Goal: Obtain resource: Download file/media

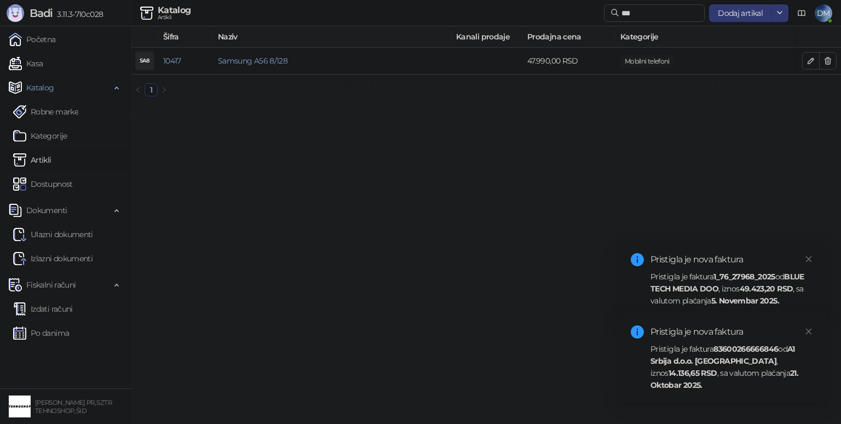
click at [692, 366] on div "Pristigla je faktura 83600266666846 od A1 Srbija d.o.o. [GEOGRAPHIC_DATA] , izn…" at bounding box center [732, 367] width 164 height 48
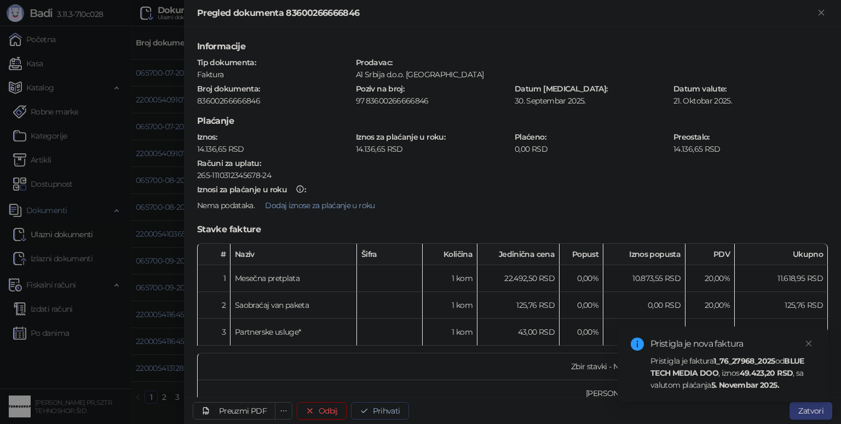
click at [378, 408] on button "Prihvati" at bounding box center [380, 411] width 58 height 18
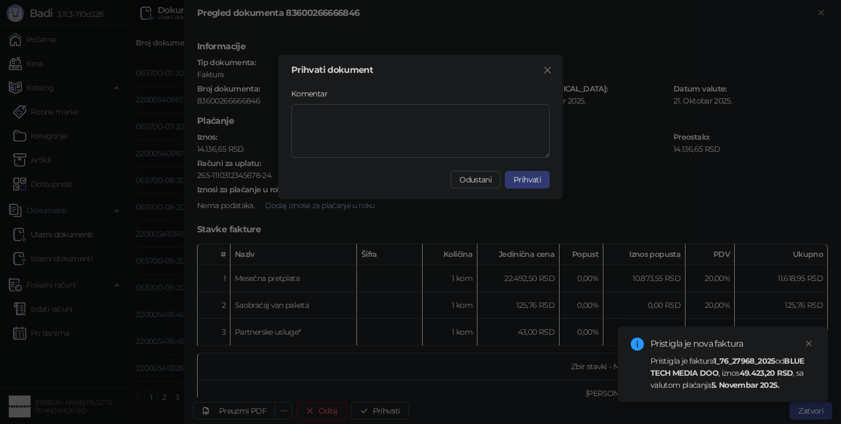
click at [524, 181] on span "Prihvati" at bounding box center [527, 180] width 27 height 10
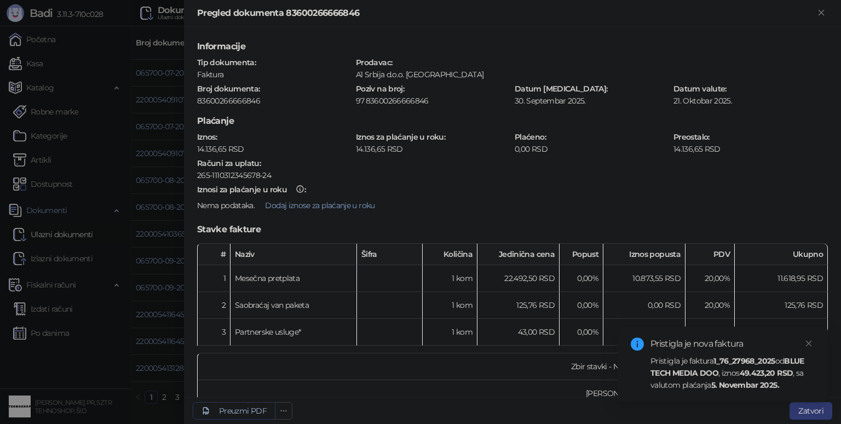
click at [261, 412] on div "Preuzmi PDF" at bounding box center [243, 411] width 48 height 10
click at [247, 409] on div "Preuzmi PDF" at bounding box center [243, 411] width 48 height 10
click at [104, 378] on div at bounding box center [420, 212] width 841 height 424
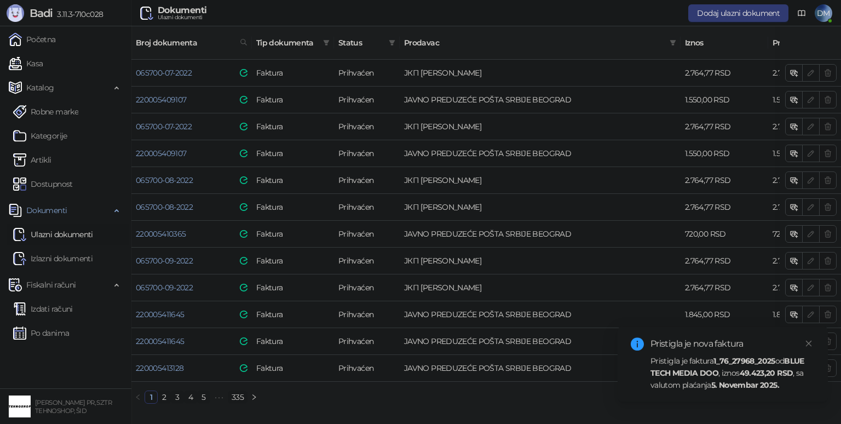
click at [240, 394] on link "335" at bounding box center [237, 397] width 19 height 12
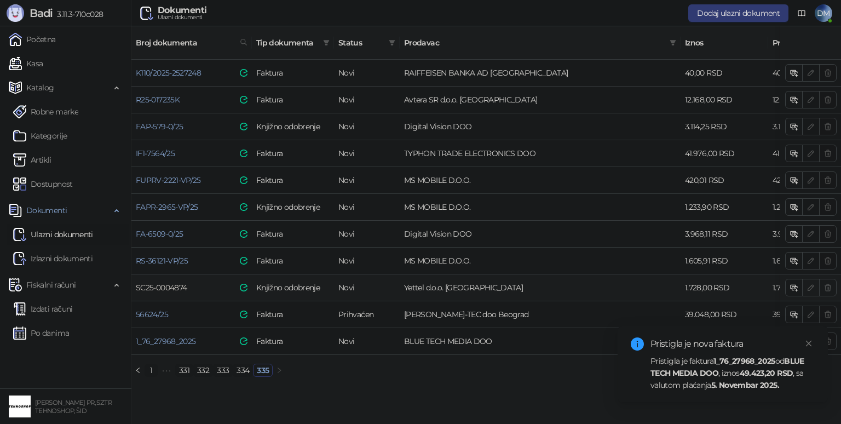
click at [175, 283] on link "SC25-0004874" at bounding box center [161, 288] width 51 height 10
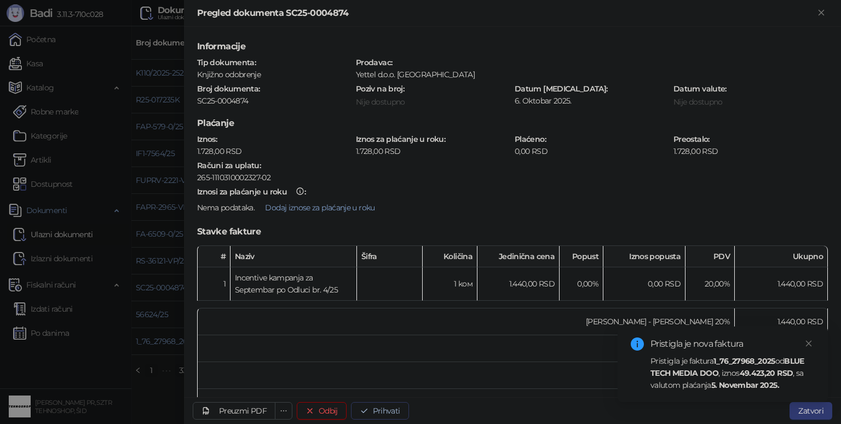
click at [378, 410] on button "Prihvati" at bounding box center [380, 411] width 58 height 18
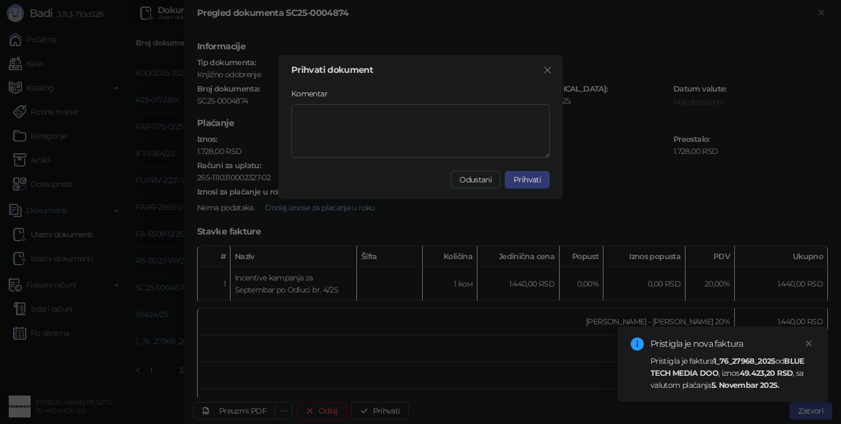
click at [524, 181] on span "Prihvati" at bounding box center [527, 180] width 27 height 10
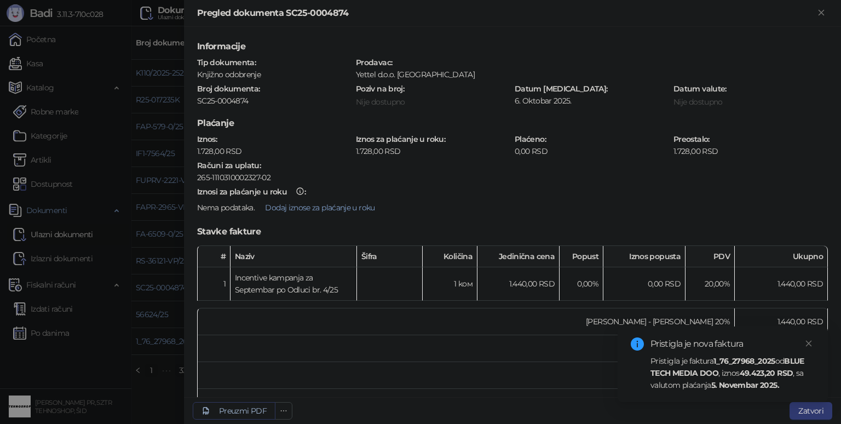
click at [254, 410] on div "Preuzmi PDF" at bounding box center [243, 411] width 48 height 10
click at [250, 412] on div "Preuzmi PDF" at bounding box center [243, 411] width 48 height 10
click at [753, 370] on strong "49.423,20 RSD" at bounding box center [767, 373] width 54 height 10
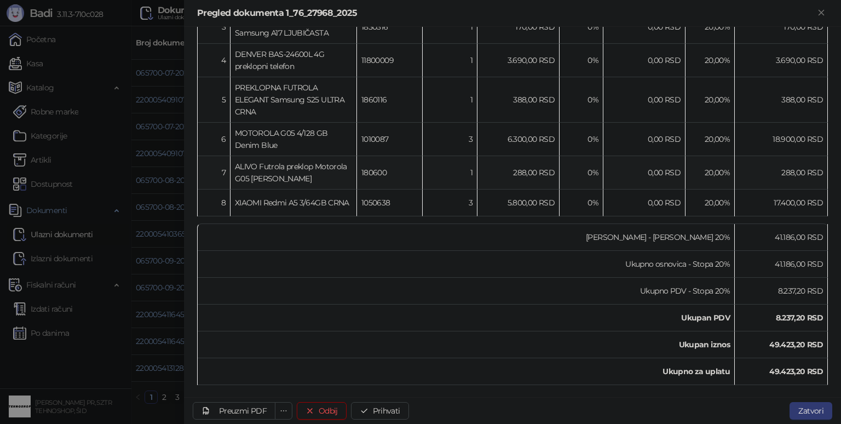
scroll to position [326, 0]
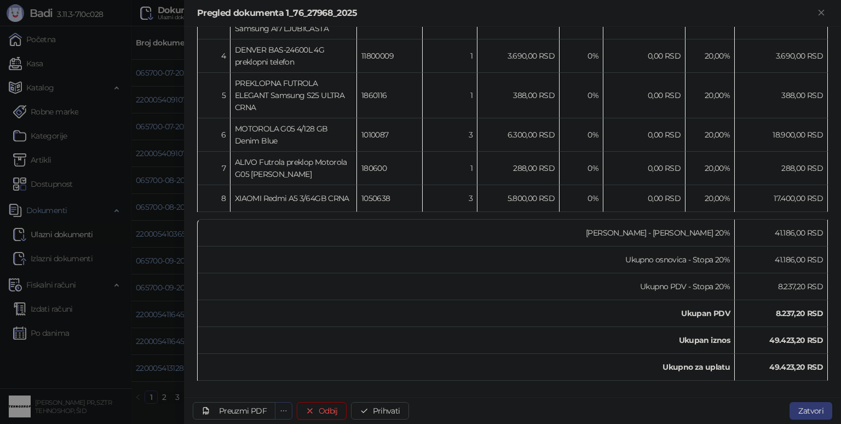
click at [285, 408] on icon "ellipsis" at bounding box center [284, 411] width 8 height 8
click at [243, 406] on div "Preuzmi PDF" at bounding box center [243, 411] width 48 height 10
click at [234, 406] on div "Preuzmi PDF" at bounding box center [243, 411] width 48 height 10
click at [131, 400] on div at bounding box center [420, 212] width 841 height 424
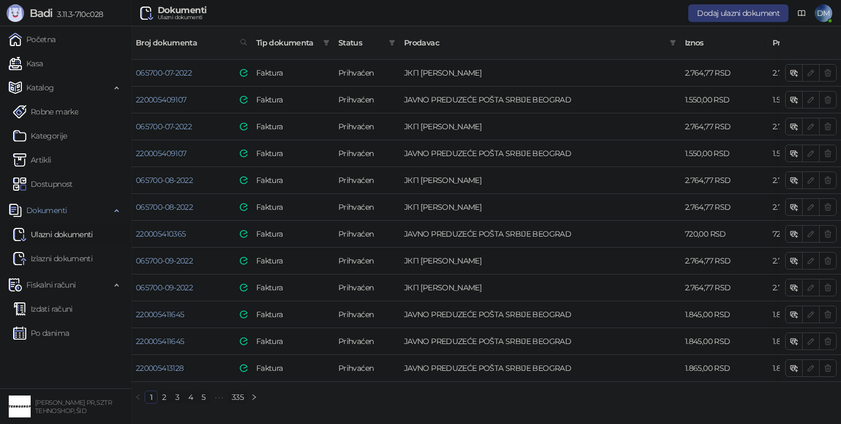
click at [242, 393] on link "335" at bounding box center [237, 397] width 19 height 12
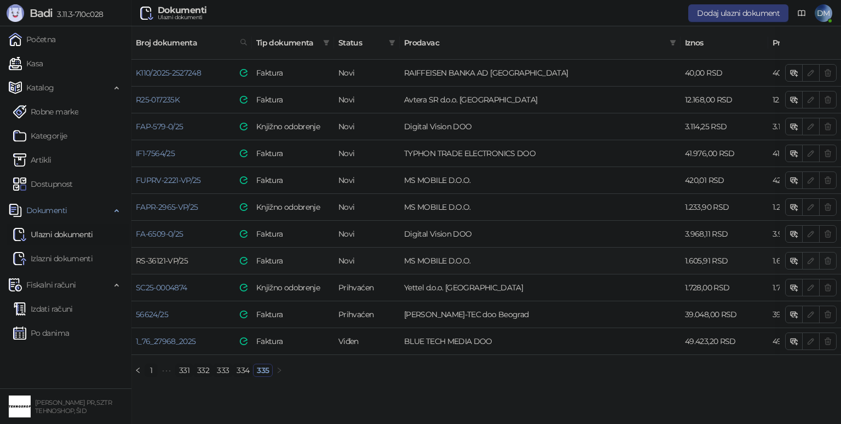
click at [180, 256] on link "RS-36121-VP/25" at bounding box center [162, 261] width 52 height 10
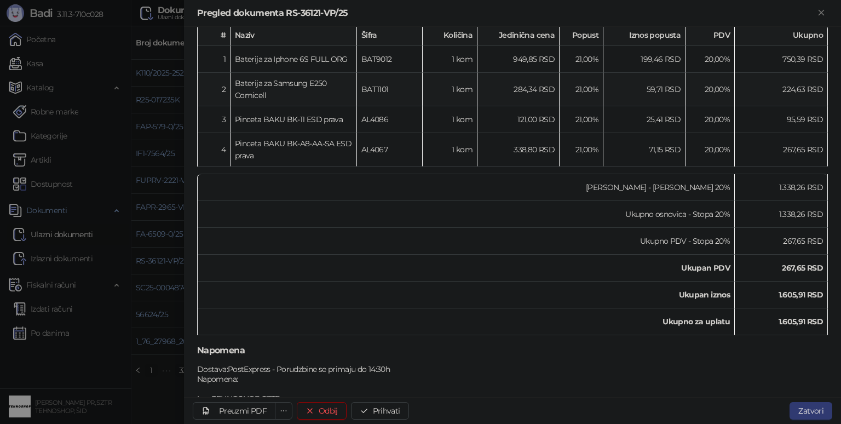
scroll to position [164, 0]
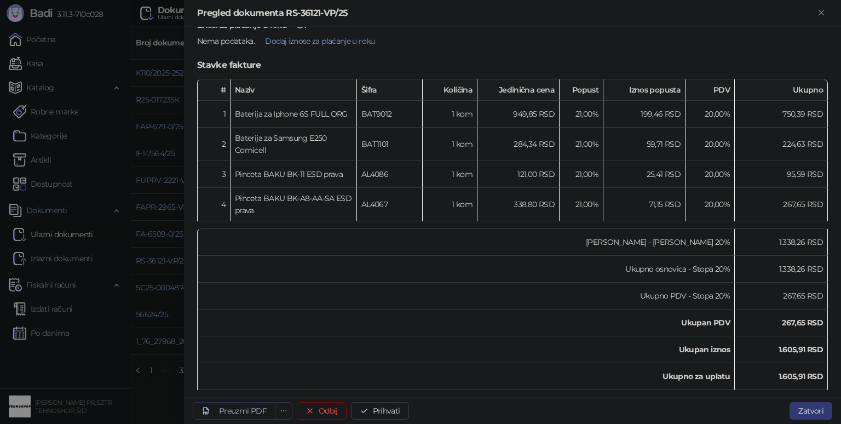
click at [245, 410] on div "Preuzmi PDF" at bounding box center [243, 411] width 48 height 10
click at [254, 407] on div "Preuzmi PDF" at bounding box center [243, 411] width 48 height 10
click at [380, 413] on button "Prihvati" at bounding box center [380, 411] width 58 height 18
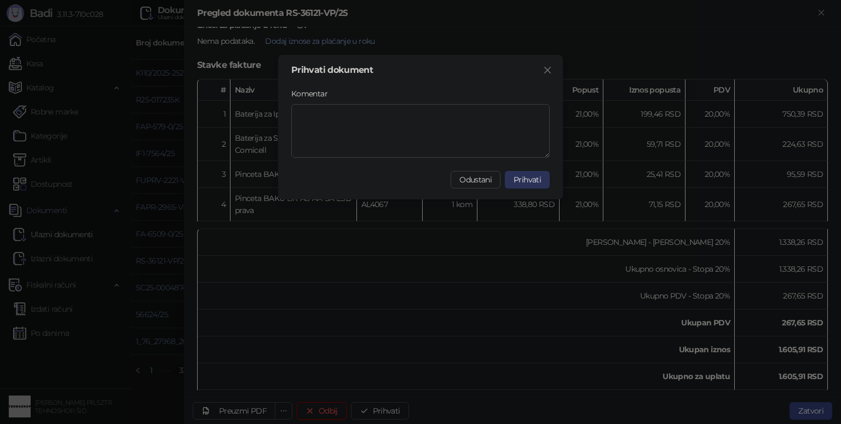
click at [526, 182] on span "Prihvati" at bounding box center [527, 180] width 27 height 10
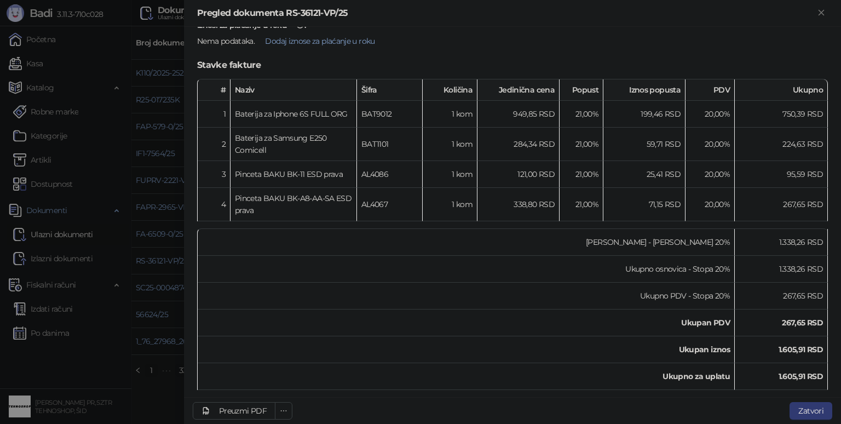
click at [151, 377] on div at bounding box center [420, 212] width 841 height 424
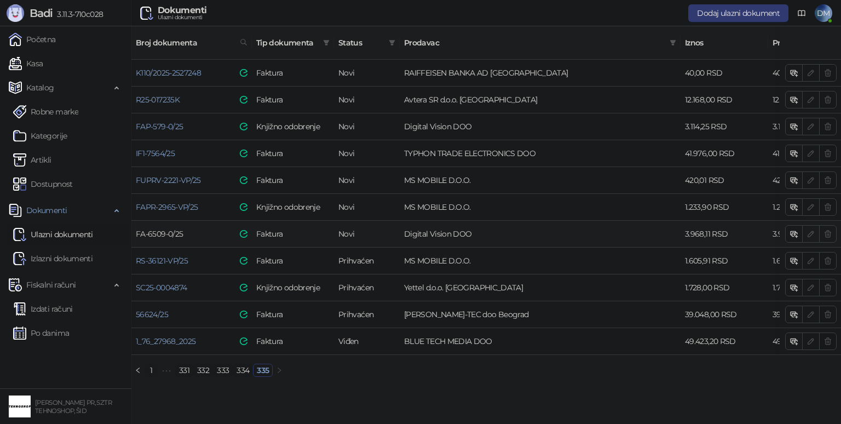
click at [168, 229] on link "FA-6509-0/25" at bounding box center [159, 234] width 47 height 10
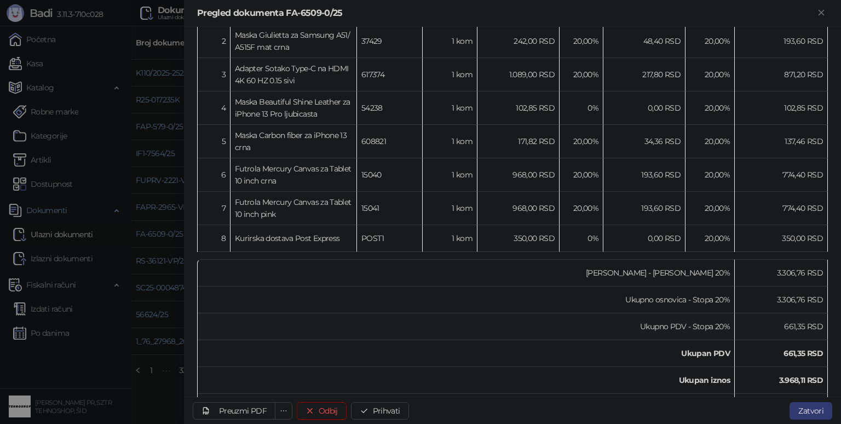
scroll to position [164, 0]
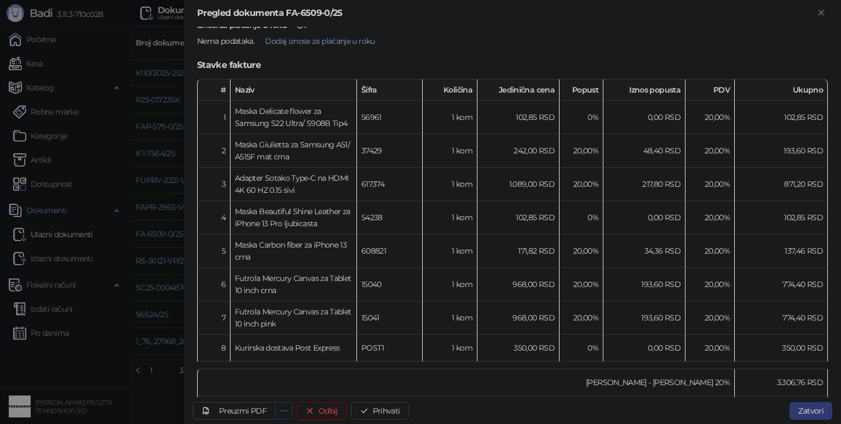
click at [283, 415] on button "button" at bounding box center [284, 411] width 18 height 18
click at [236, 409] on div "Preuzmi PDF" at bounding box center [243, 411] width 48 height 10
click at [239, 412] on div "Preuzmi PDF" at bounding box center [243, 411] width 48 height 10
click at [392, 414] on button "Prihvati" at bounding box center [380, 411] width 58 height 18
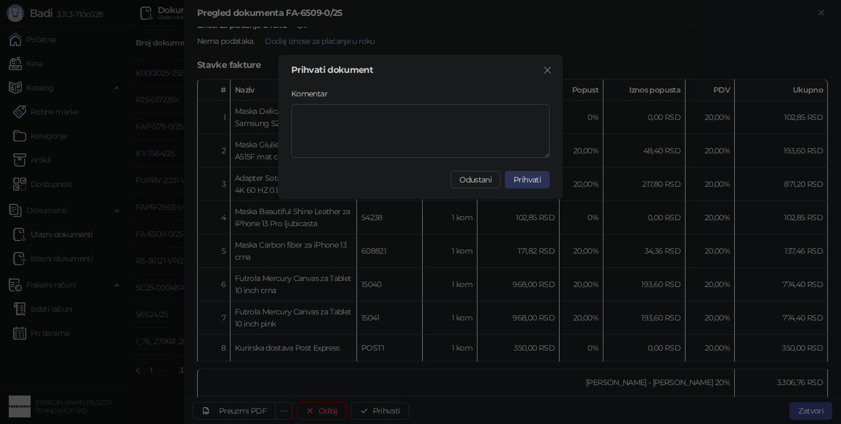
click at [536, 180] on span "Prihvati" at bounding box center [527, 180] width 27 height 10
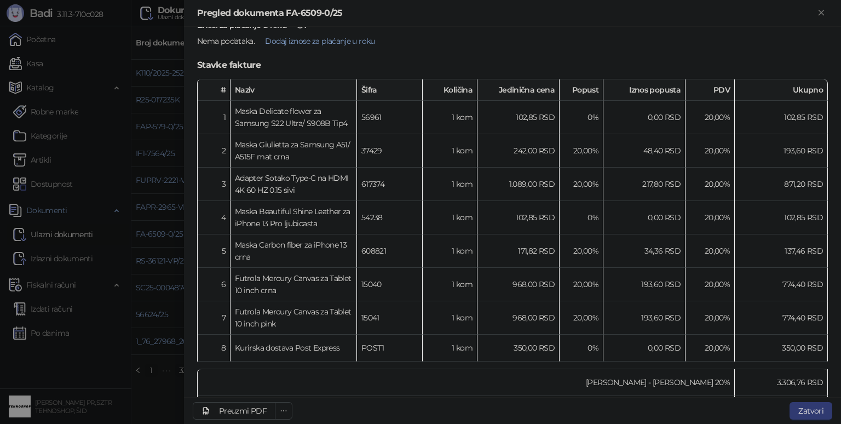
click at [155, 389] on div at bounding box center [420, 212] width 841 height 424
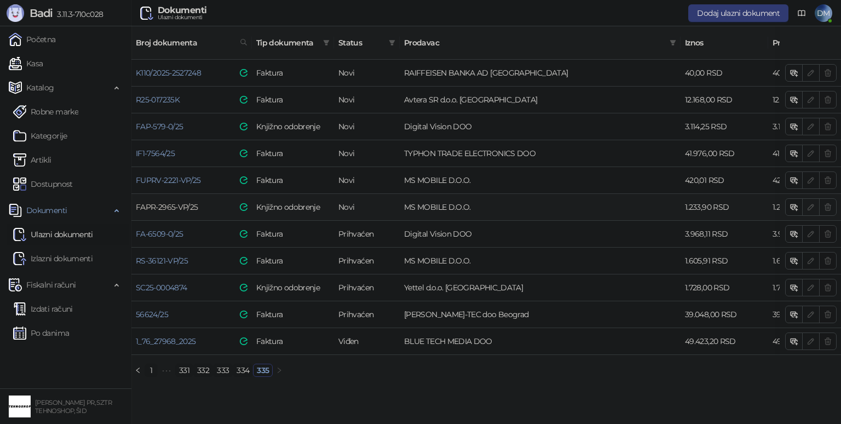
click at [172, 202] on link "FAPR-2965-VP/25" at bounding box center [167, 207] width 62 height 10
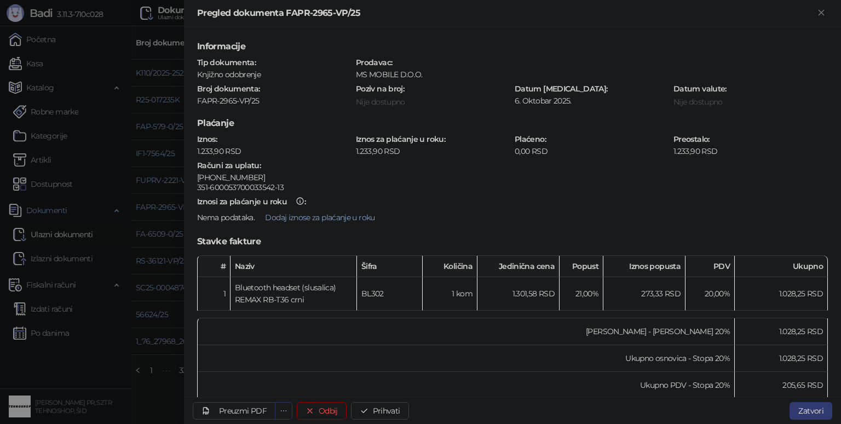
click at [278, 410] on button "button" at bounding box center [284, 411] width 18 height 18
click at [241, 418] on link "Preuzmi PDF" at bounding box center [234, 411] width 83 height 18
click at [246, 408] on div "Preuzmi PDF" at bounding box center [243, 411] width 48 height 10
click at [383, 412] on button "Prihvati" at bounding box center [380, 411] width 58 height 18
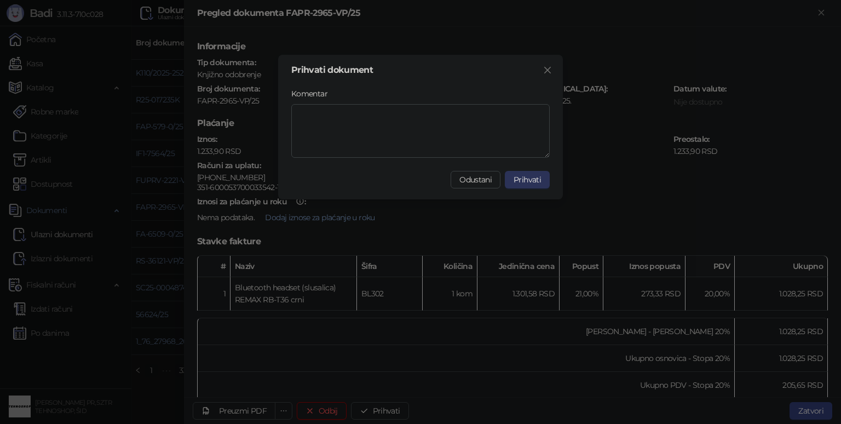
click at [521, 180] on span "Prihvati" at bounding box center [527, 180] width 27 height 10
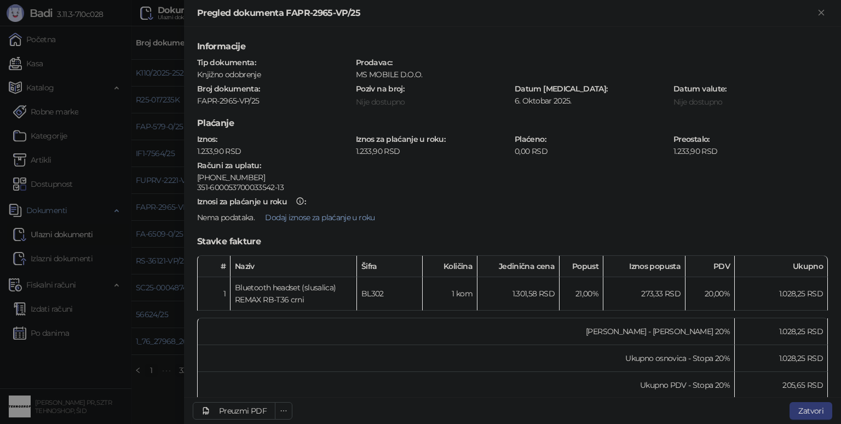
click at [162, 406] on div at bounding box center [420, 212] width 841 height 424
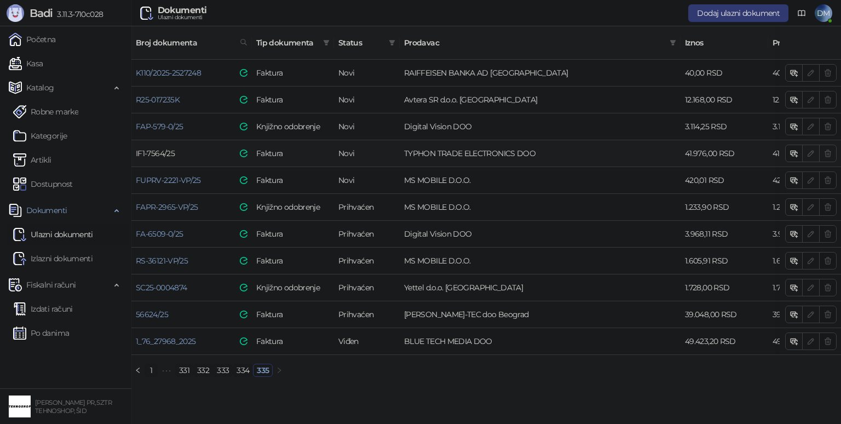
click at [170, 148] on link "IF1-7564/25" at bounding box center [155, 153] width 39 height 10
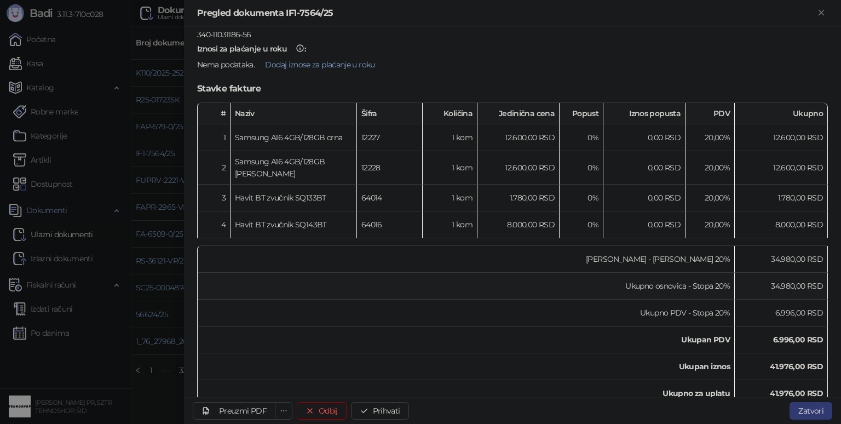
scroll to position [164, 0]
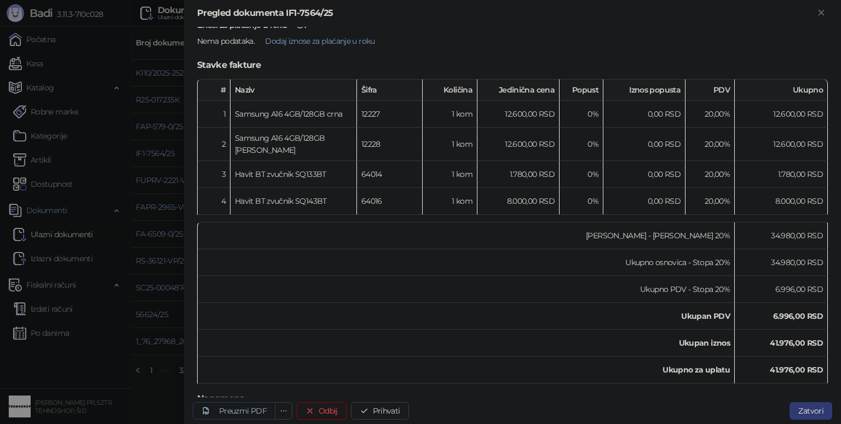
click at [241, 414] on div "Preuzmi PDF" at bounding box center [243, 411] width 48 height 10
click at [251, 411] on div "Preuzmi PDF" at bounding box center [243, 411] width 48 height 10
click at [384, 402] on button "Prihvati" at bounding box center [380, 411] width 58 height 18
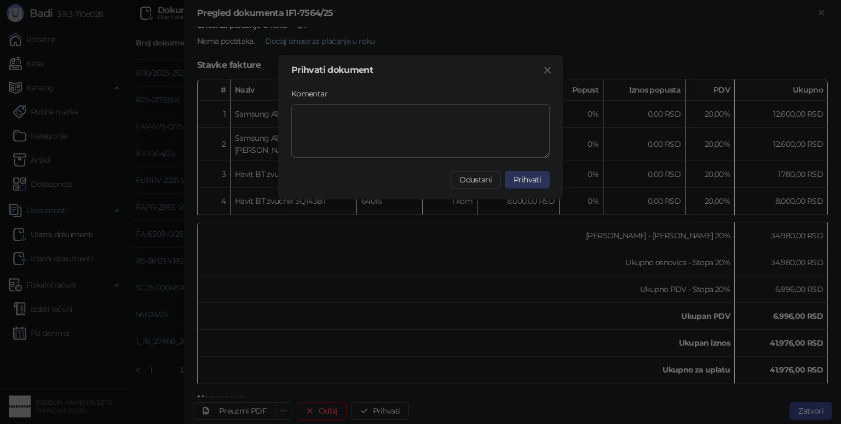
click at [530, 180] on span "Prihvati" at bounding box center [527, 180] width 27 height 10
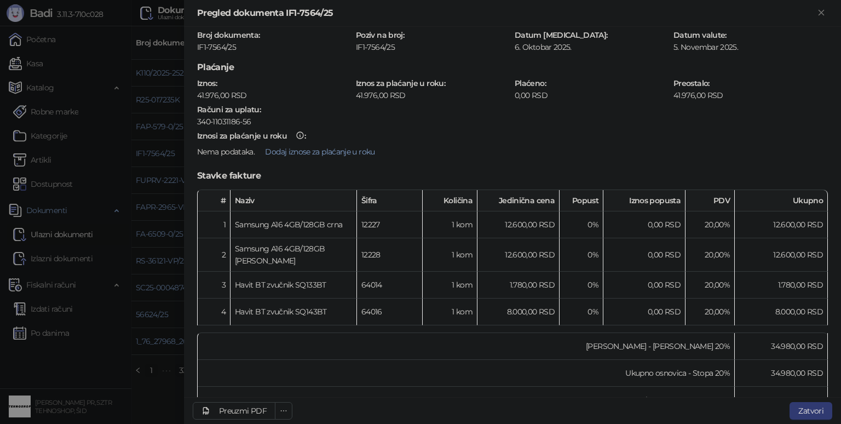
scroll to position [0, 0]
